Goal: Check status: Check status

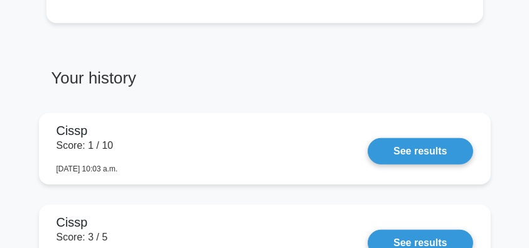
scroll to position [879, 0]
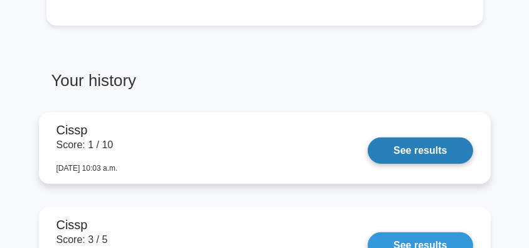
click at [395, 149] on link "See results" at bounding box center [420, 151] width 105 height 26
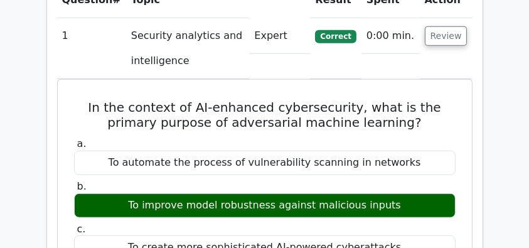
scroll to position [1005, 0]
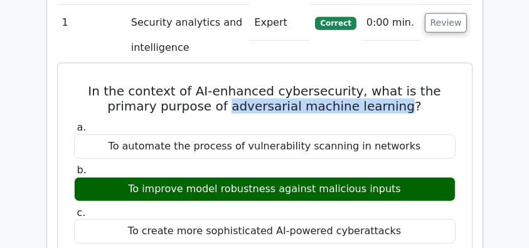
drag, startPoint x: 210, startPoint y: 78, endPoint x: 382, endPoint y: 78, distance: 172.7
click at [382, 84] on h5 "In the context of AI-enhanced cybersecurity, what is the primary purpose of adv…" at bounding box center [265, 99] width 384 height 30
copy h5 "adversarial machine learning"
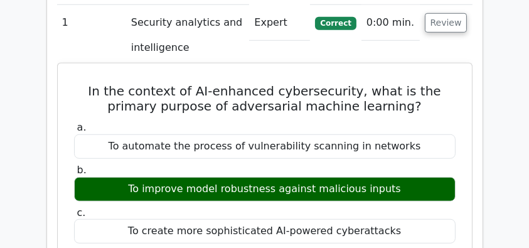
click at [125, 84] on h5 "In the context of AI-enhanced cybersecurity, what is the primary purpose of adv…" at bounding box center [265, 99] width 384 height 30
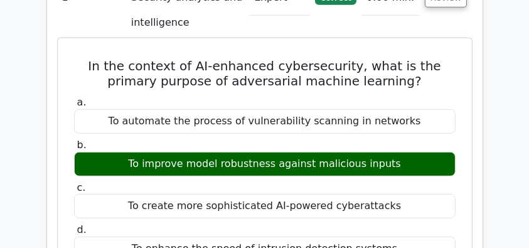
scroll to position [1046, 0]
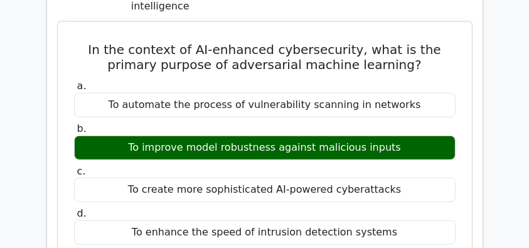
drag, startPoint x: 68, startPoint y: 19, endPoint x: 397, endPoint y: 198, distance: 374.0
copy div "In the context of AI-enhanced cybersecurity, what is the primary purpose of adv…"
